Goal: Task Accomplishment & Management: Use online tool/utility

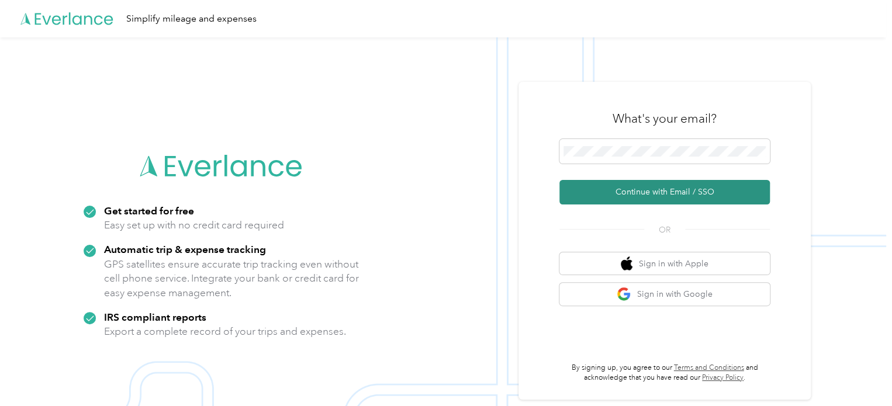
click at [635, 202] on button "Continue with Email / SSO" at bounding box center [665, 192] width 211 height 25
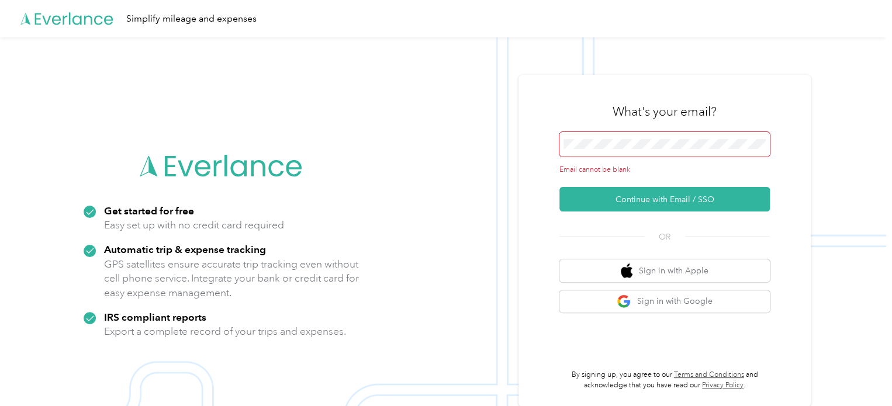
click at [634, 151] on span at bounding box center [665, 144] width 211 height 25
click at [764, 146] on span at bounding box center [759, 144] width 9 height 9
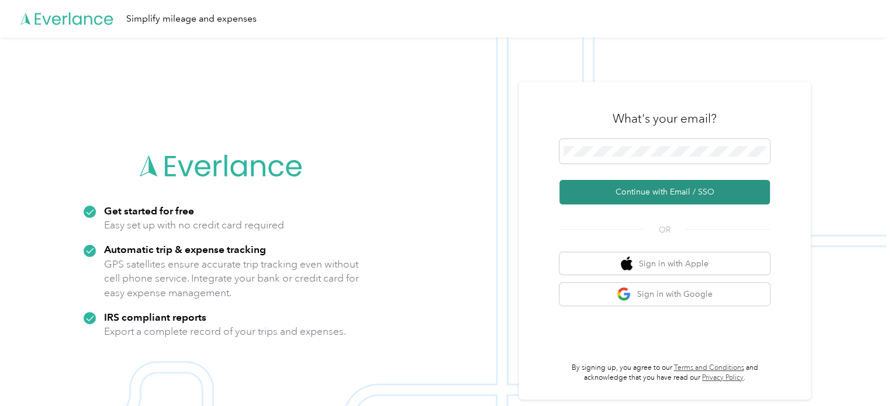
click at [670, 183] on button "Continue with Email / SSO" at bounding box center [665, 192] width 211 height 25
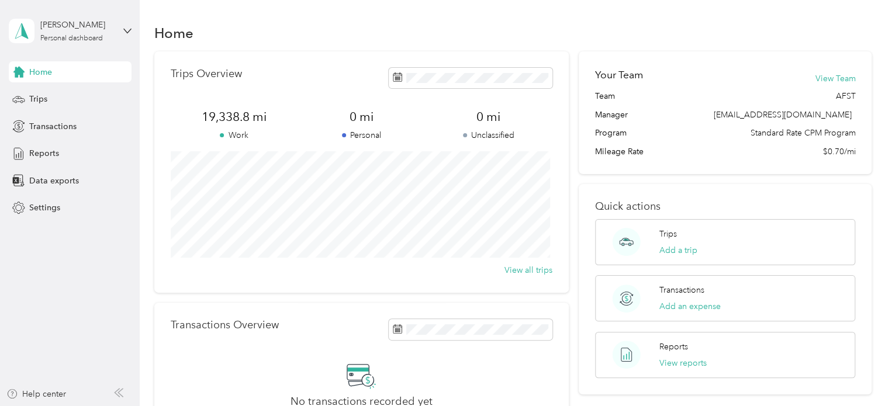
click at [56, 195] on div "Home Trips Transactions Reports Data exports Settings" at bounding box center [70, 139] width 123 height 157
click at [65, 187] on div "Data exports" at bounding box center [70, 180] width 123 height 21
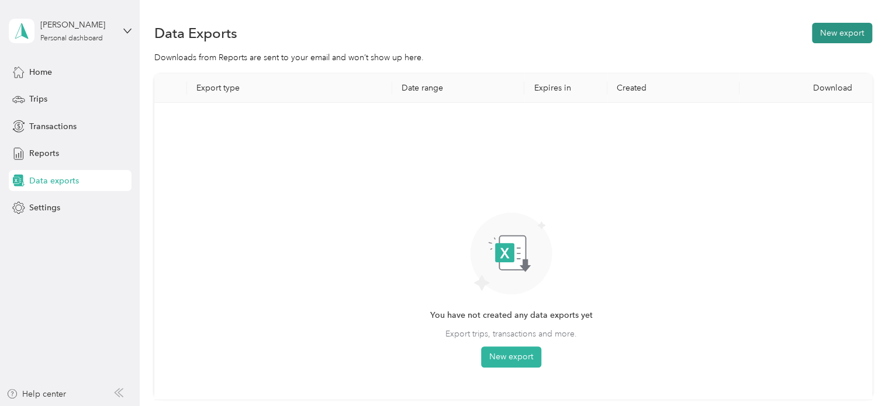
click at [855, 30] on button "New export" at bounding box center [842, 33] width 60 height 20
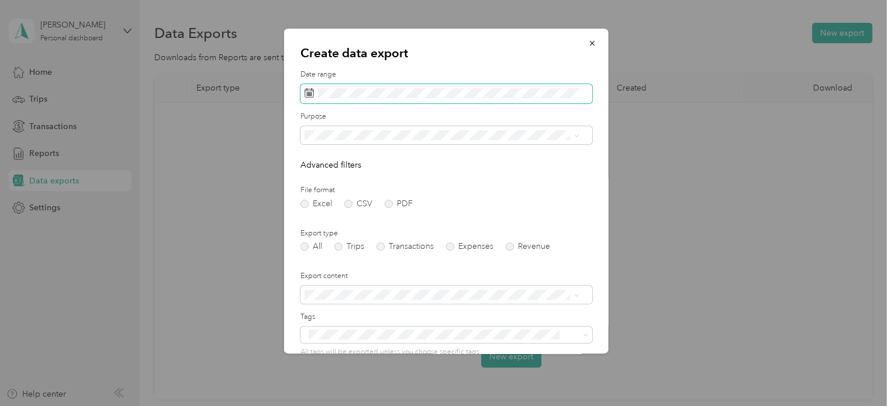
click at [311, 96] on icon at bounding box center [309, 92] width 9 height 9
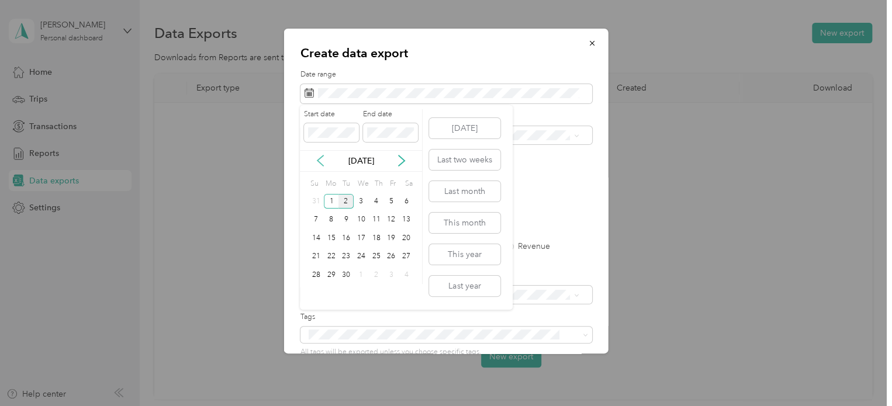
click at [316, 160] on icon at bounding box center [321, 161] width 12 height 12
click at [335, 250] on div "18" at bounding box center [331, 257] width 15 height 15
click at [405, 253] on div "23" at bounding box center [406, 257] width 15 height 15
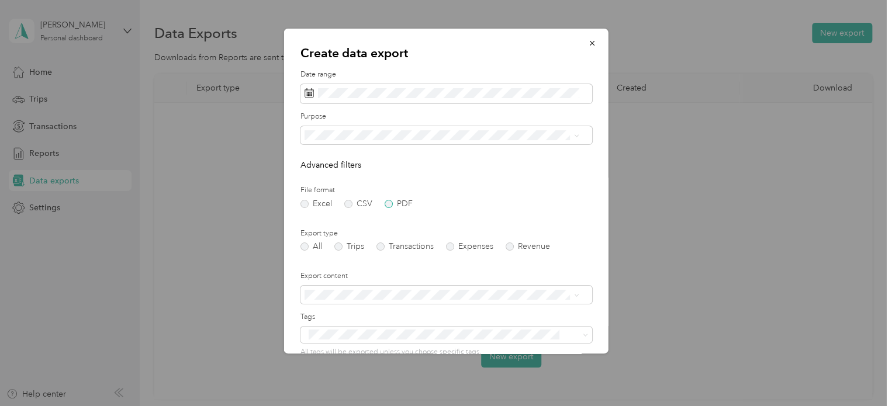
click at [394, 206] on label "PDF" at bounding box center [399, 204] width 28 height 8
click at [341, 250] on label "Trips" at bounding box center [349, 247] width 30 height 8
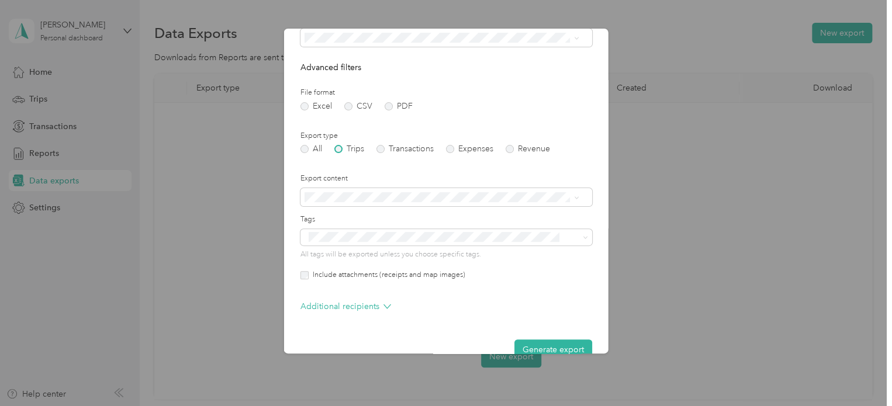
scroll to position [116, 0]
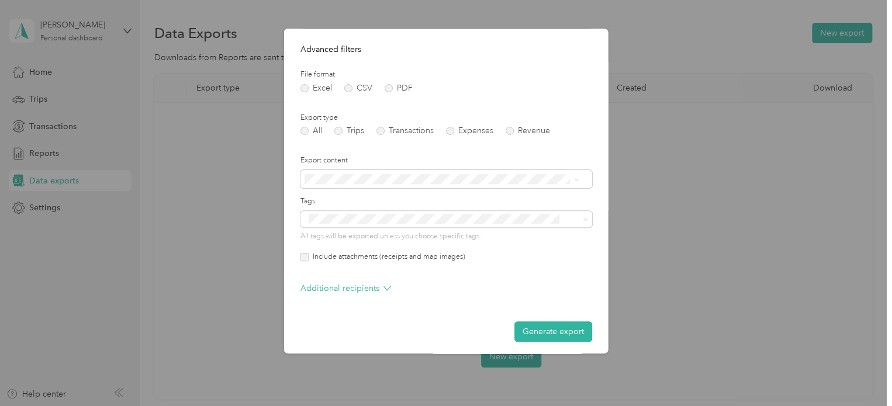
click at [340, 254] on label "Include attachments (receipts and map images)" at bounding box center [387, 257] width 157 height 11
click at [547, 332] on button "Generate export" at bounding box center [554, 332] width 78 height 20
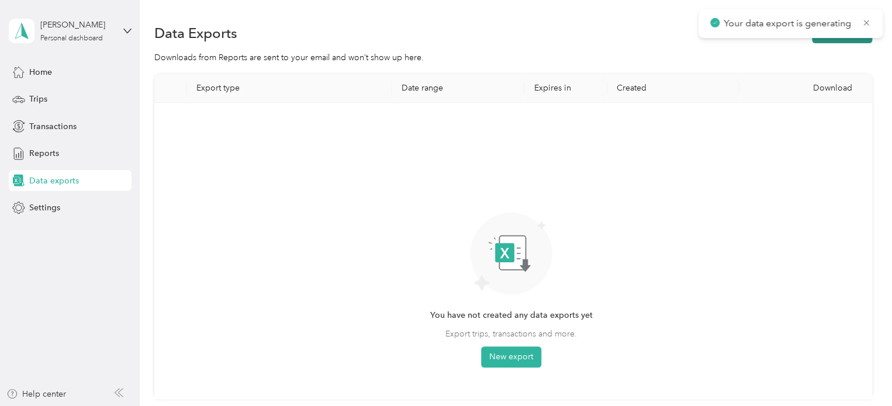
click at [823, 39] on button "New export" at bounding box center [842, 33] width 60 height 20
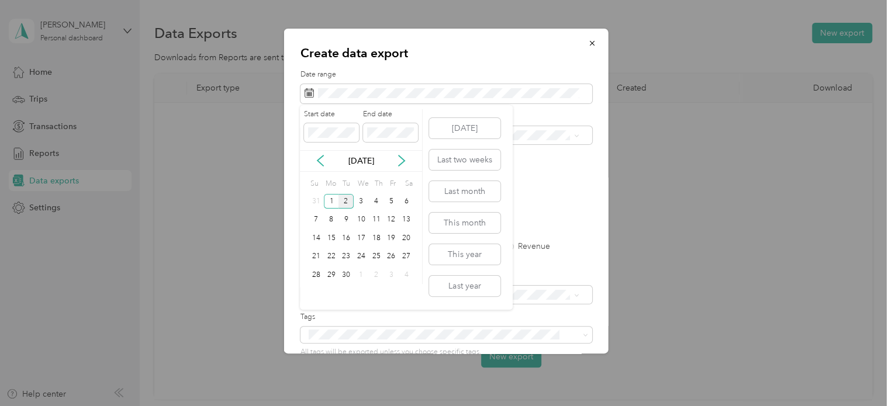
click at [327, 161] on div "[DATE]" at bounding box center [361, 161] width 122 height 12
click at [321, 161] on icon at bounding box center [321, 161] width 12 height 12
click at [333, 277] on div "25" at bounding box center [331, 275] width 15 height 15
click at [399, 272] on div "30" at bounding box center [406, 275] width 15 height 15
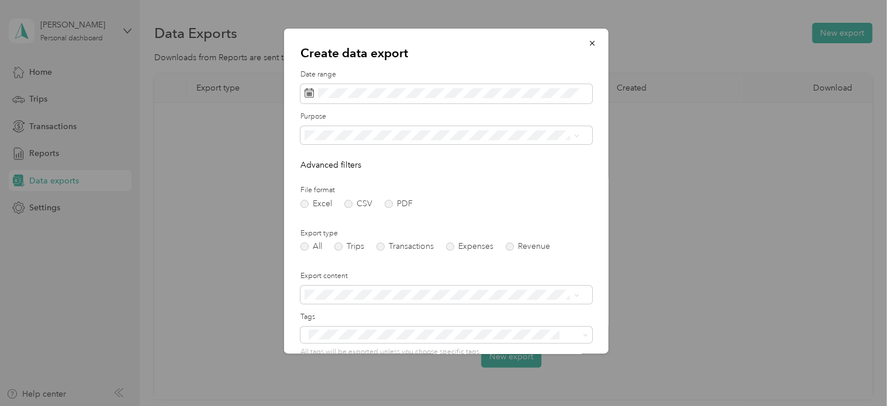
click at [350, 253] on form "Date range Purpose Advanced filters File format Excel CSV PDF Export type All T…" at bounding box center [447, 254] width 292 height 368
click at [337, 244] on label "Trips" at bounding box center [349, 247] width 30 height 8
click at [398, 202] on label "PDF" at bounding box center [399, 204] width 28 height 8
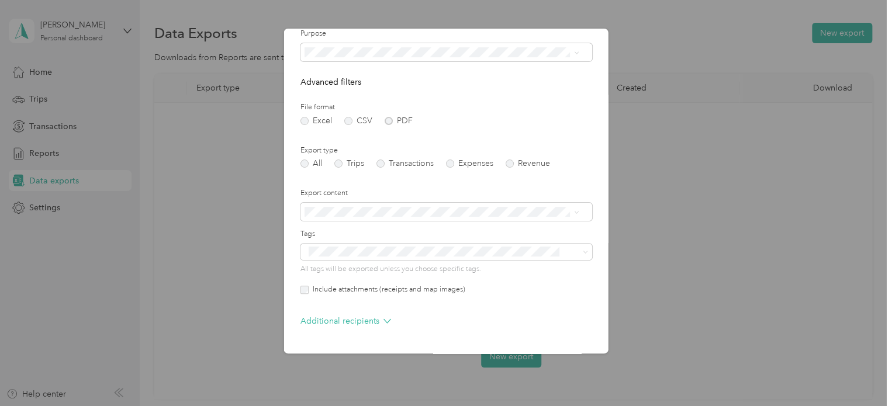
scroll to position [84, 0]
click at [403, 293] on label "Include attachments (receipts and map images)" at bounding box center [387, 289] width 157 height 11
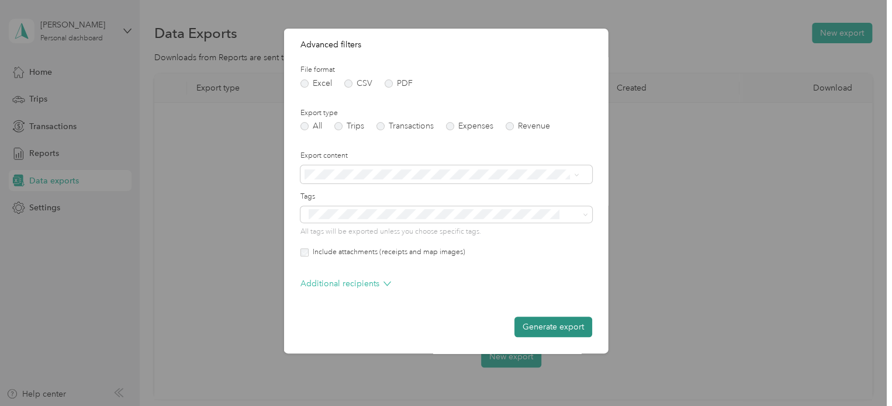
click at [554, 335] on button "Generate export" at bounding box center [554, 327] width 78 height 20
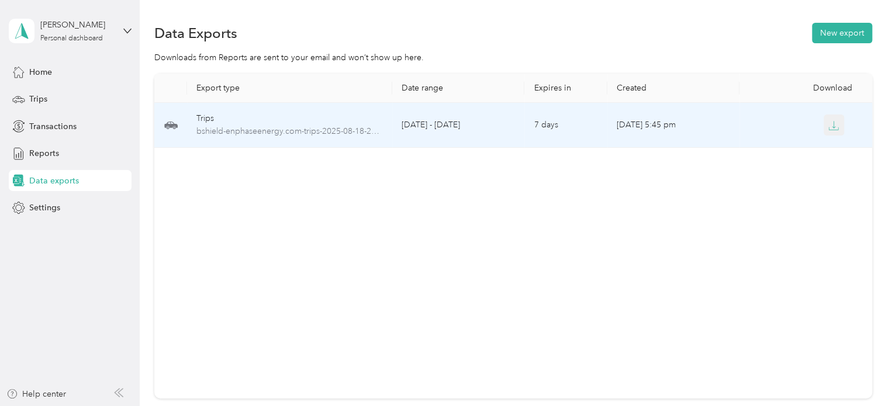
click at [834, 129] on icon "button" at bounding box center [834, 125] width 11 height 11
click at [833, 123] on icon "button" at bounding box center [835, 124] width 4 height 7
